Goal: Task Accomplishment & Management: Complete application form

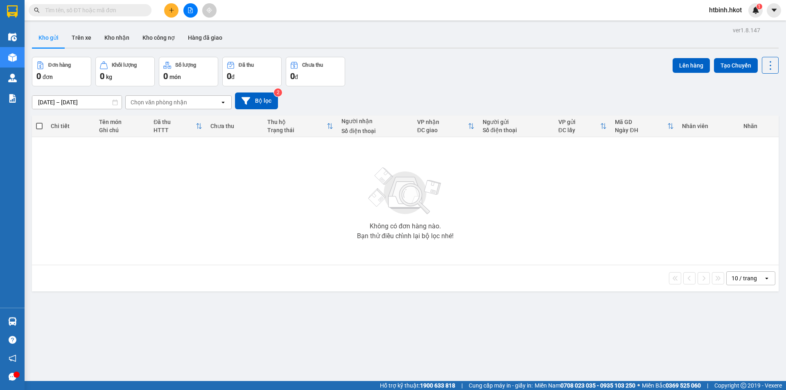
click at [171, 10] on icon "plus" at bounding box center [171, 10] width 5 height 0
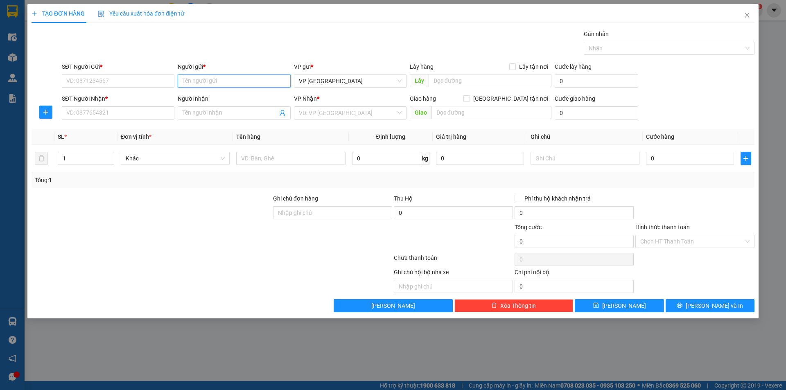
click at [216, 82] on input "Người gửi *" at bounding box center [234, 80] width 113 height 13
type input "[PERSON_NAME]"
click at [125, 84] on input "SĐT Người Gửi *" at bounding box center [118, 80] width 113 height 13
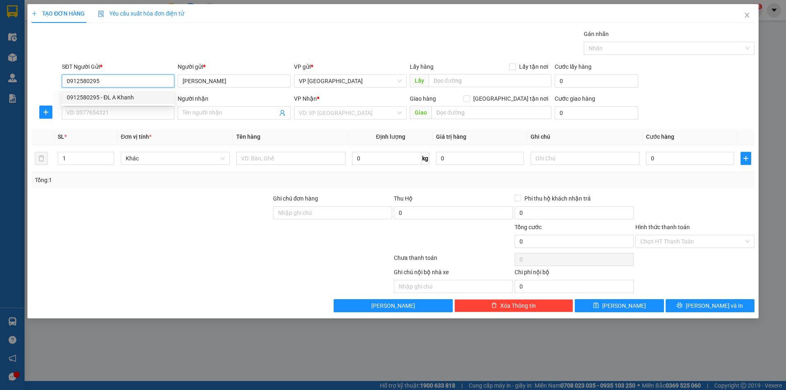
type input "0912580295"
click at [109, 114] on input "SĐT Người Nhận *" at bounding box center [118, 112] width 113 height 13
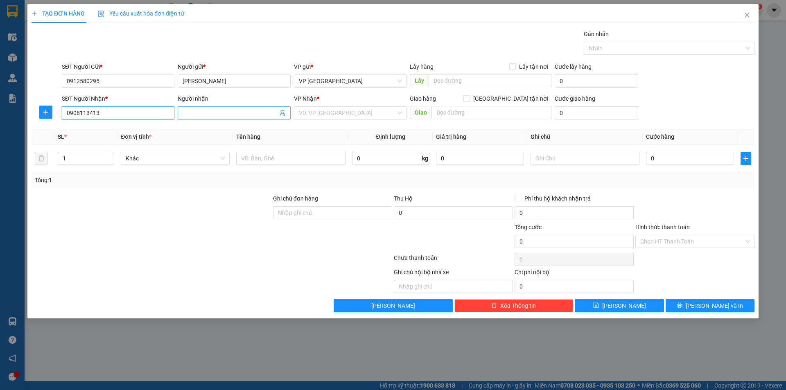
type input "0908113413"
click at [197, 111] on input "Người nhận" at bounding box center [229, 112] width 95 height 9
type input "A Síu"
click at [312, 113] on input "search" at bounding box center [347, 113] width 97 height 12
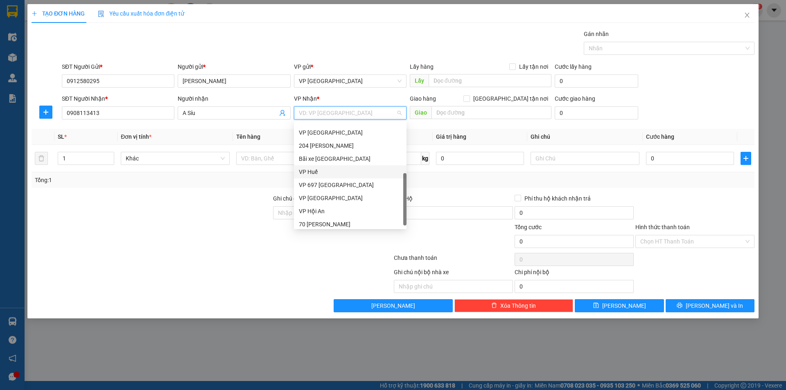
scroll to position [79, 0]
click at [327, 169] on div "VP Huế" at bounding box center [350, 168] width 103 height 9
click at [319, 167] on div "VP Huế" at bounding box center [350, 168] width 103 height 9
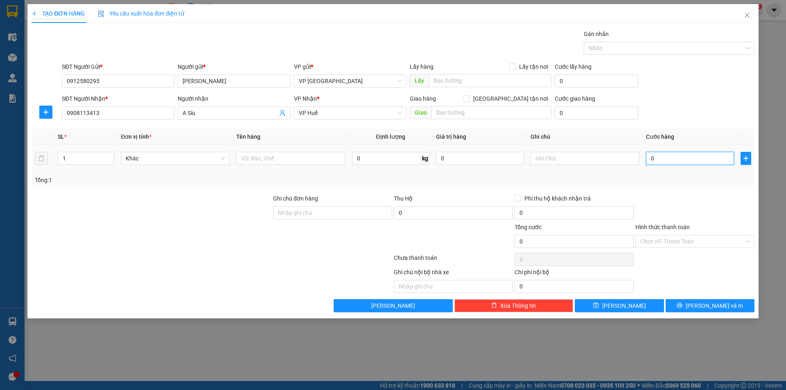
click at [659, 158] on input "0" at bounding box center [690, 158] width 88 height 13
click at [271, 159] on input "text" at bounding box center [290, 158] width 109 height 13
type input "x"
type input "Xe Đạp"
click at [667, 245] on input "Hình thức thanh toán" at bounding box center [692, 241] width 104 height 12
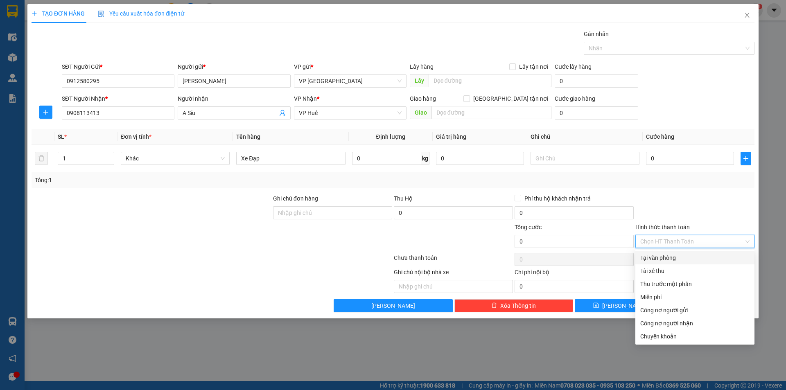
click at [669, 256] on div "Tại văn phòng" at bounding box center [694, 257] width 109 height 9
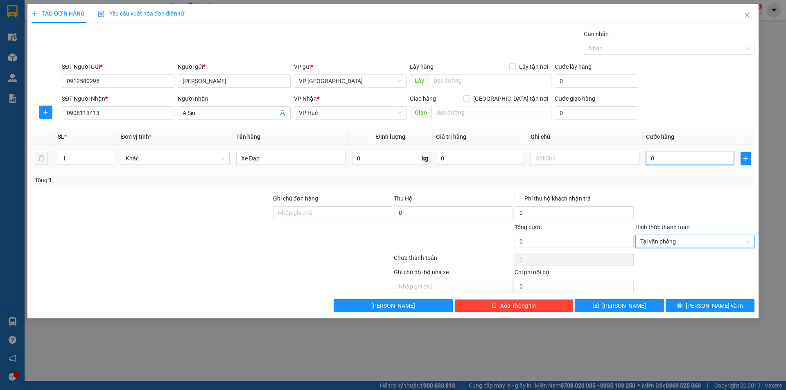
click at [679, 156] on input "0" at bounding box center [690, 158] width 88 height 13
type input "3"
type input "30"
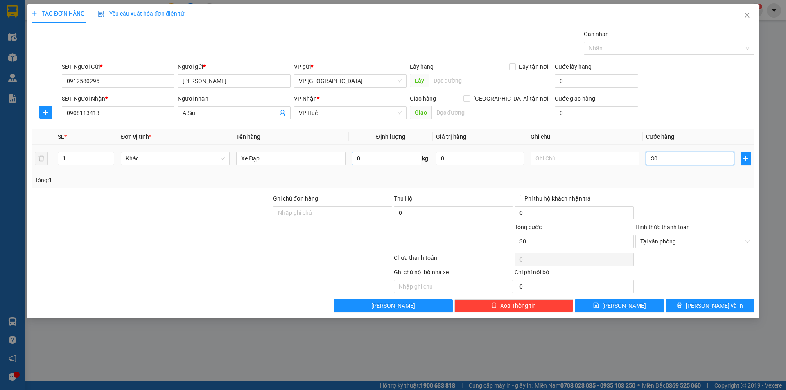
type input "300"
type input "3.000"
type input "30.000"
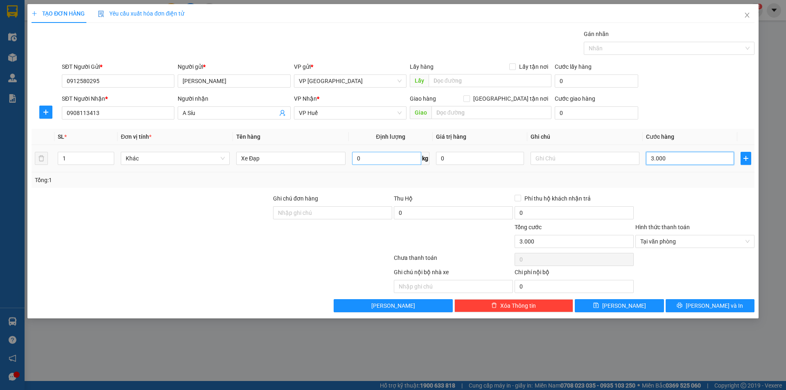
type input "30.000"
type input "300.000"
type input "2"
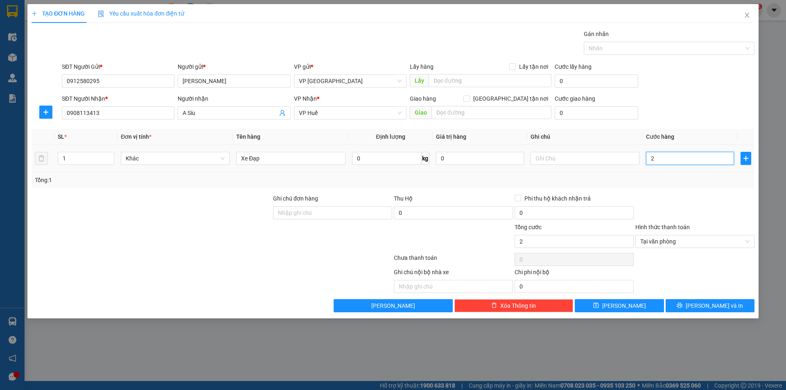
type input "25"
type input "250"
type input "2.500"
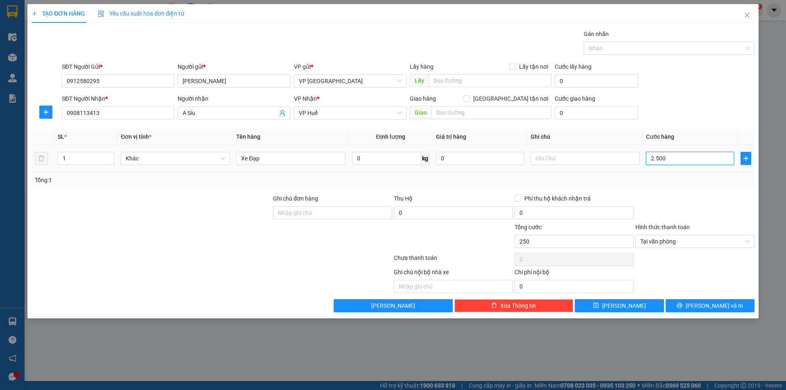
type input "2.500"
type input "25.000"
type input "250.000"
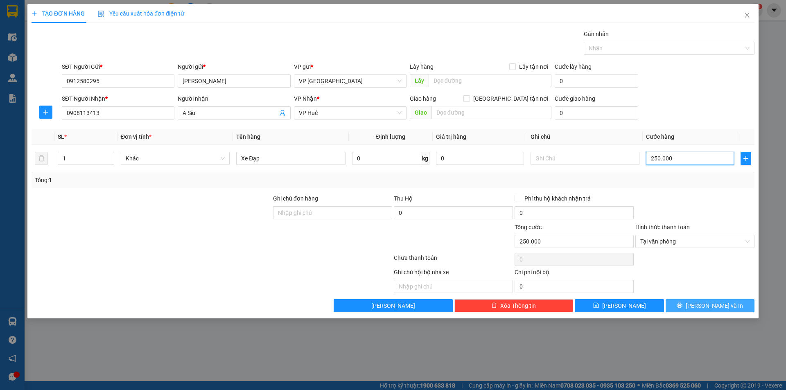
type input "250.000"
click at [682, 304] on icon "printer" at bounding box center [679, 305] width 6 height 6
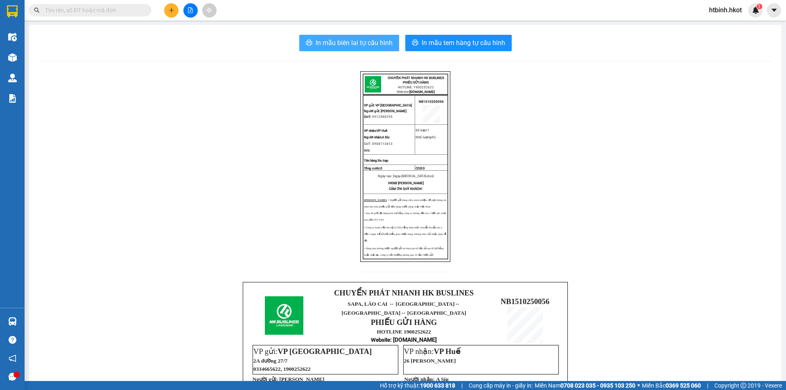
click at [338, 44] on span "In mẫu biên lai tự cấu hình" at bounding box center [353, 43] width 77 height 10
